Goal: Task Accomplishment & Management: Manage account settings

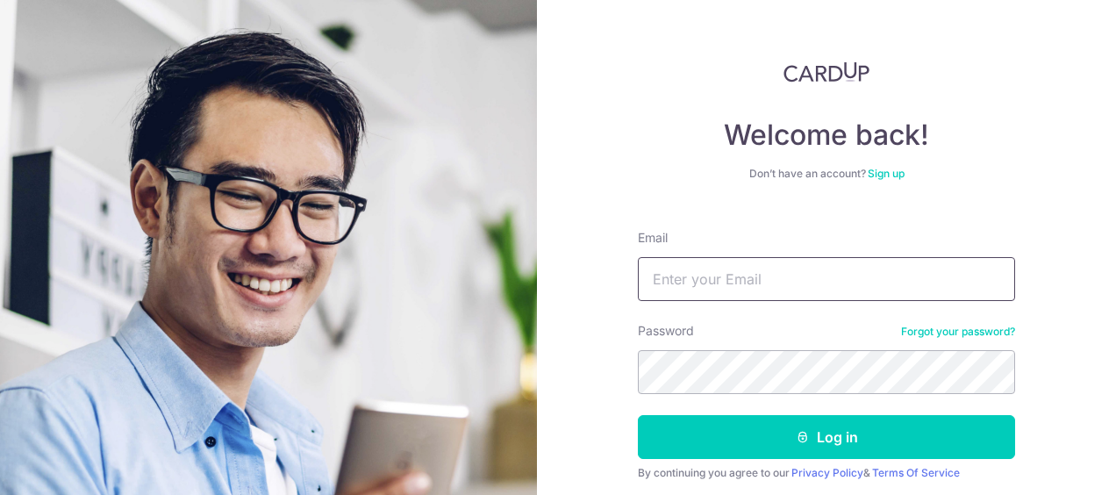
scroll to position [61, 0]
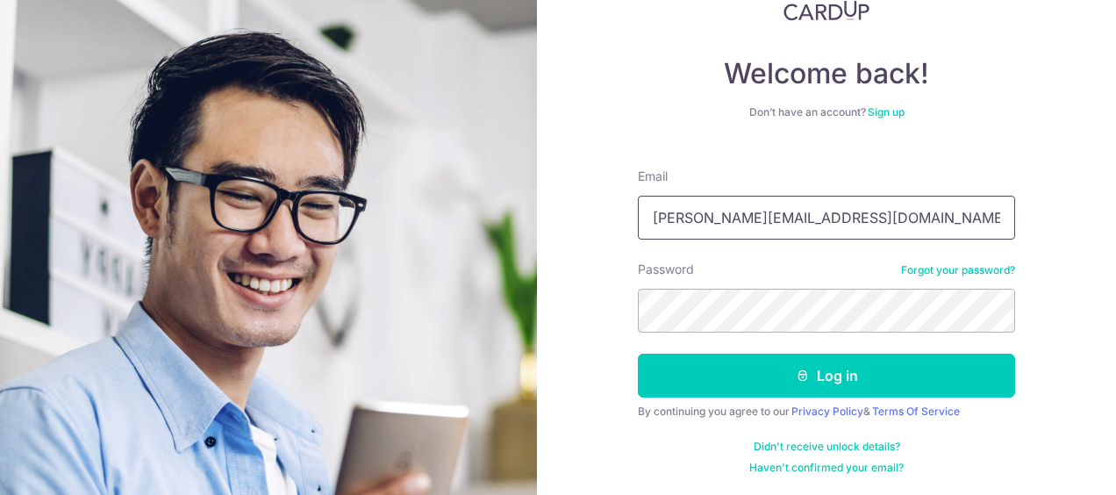
click at [842, 218] on input "[PERSON_NAME][EMAIL_ADDRESS][DOMAIN_NAME]" at bounding box center [826, 218] width 377 height 44
type input "[EMAIL_ADDRESS][DOMAIN_NAME]"
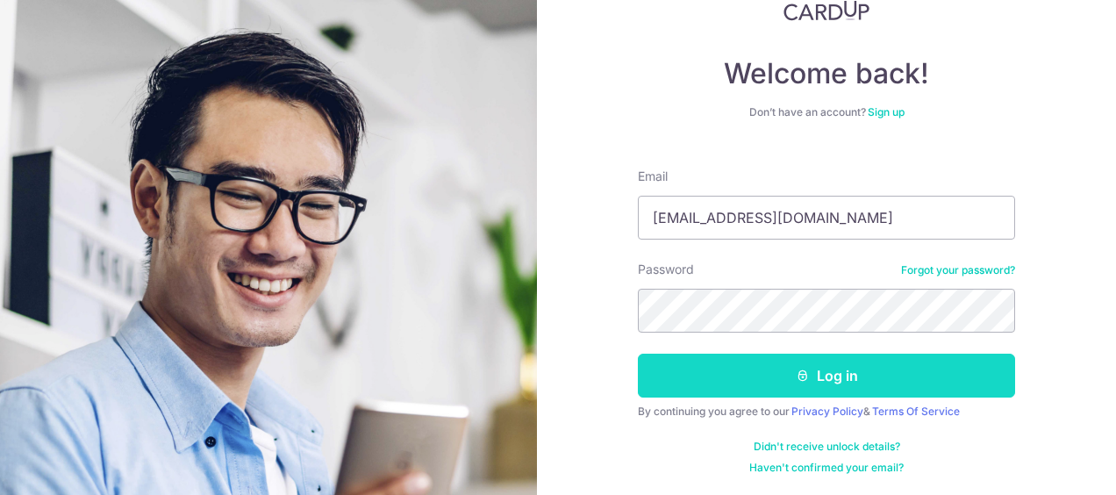
click at [818, 358] on button "Log in" at bounding box center [826, 376] width 377 height 44
